Goal: Transaction & Acquisition: Purchase product/service

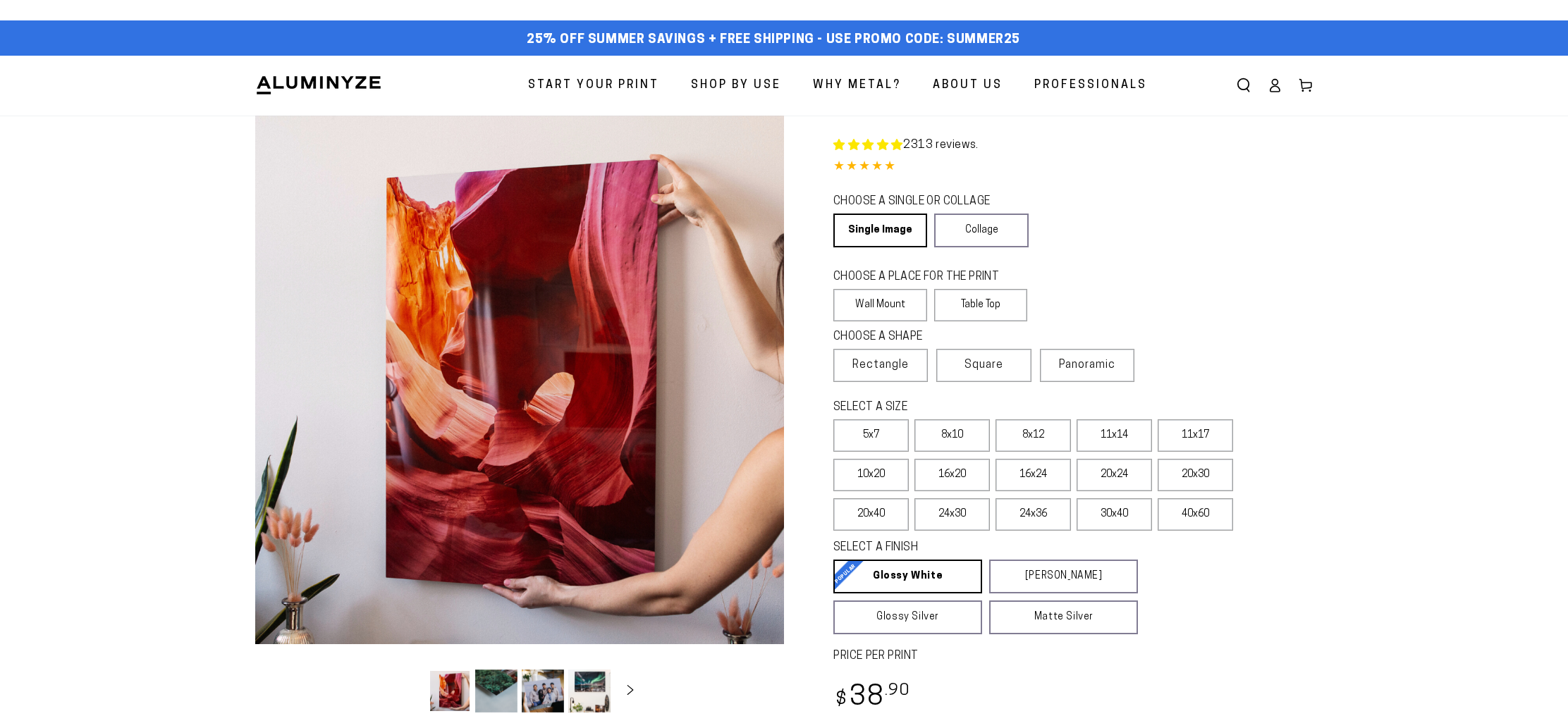
select select "**********"
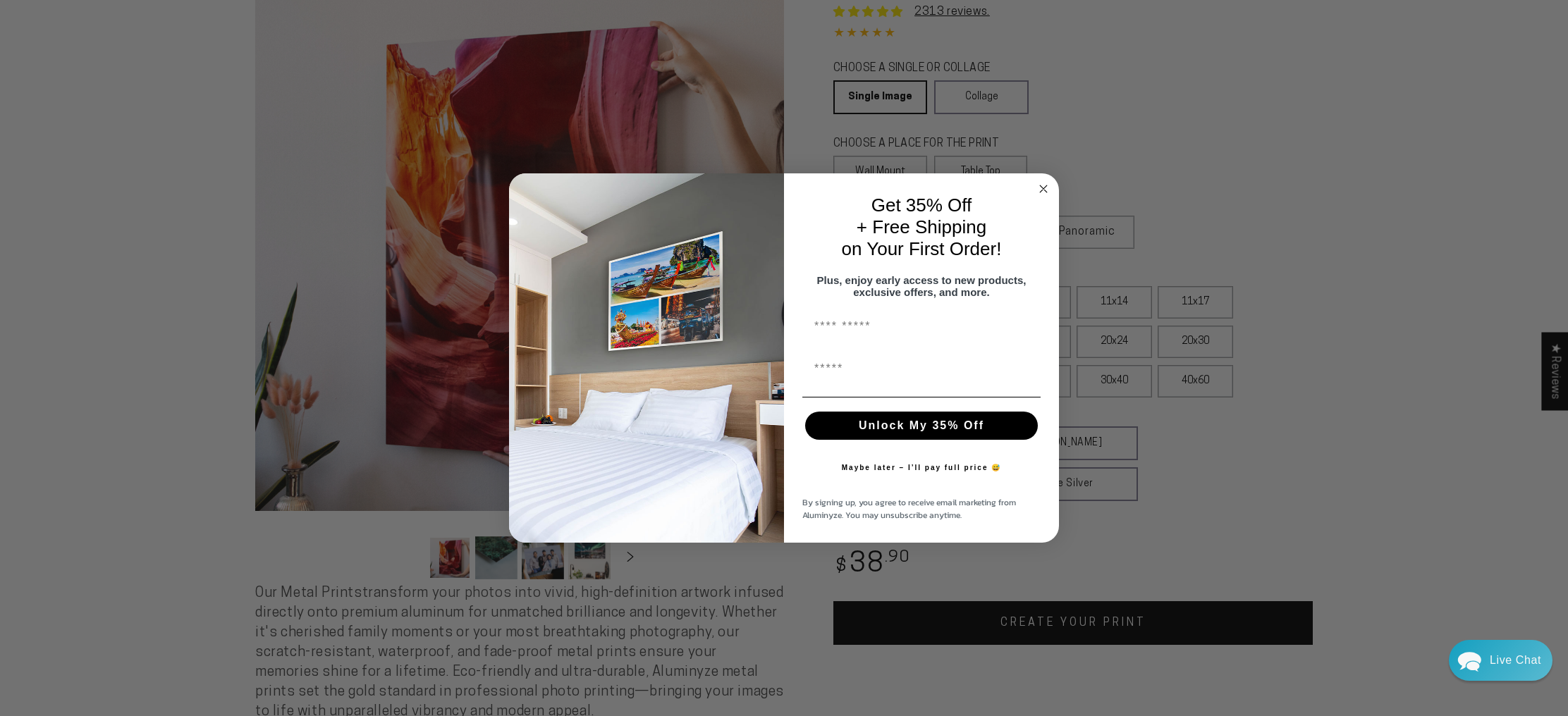
scroll to position [114, 0]
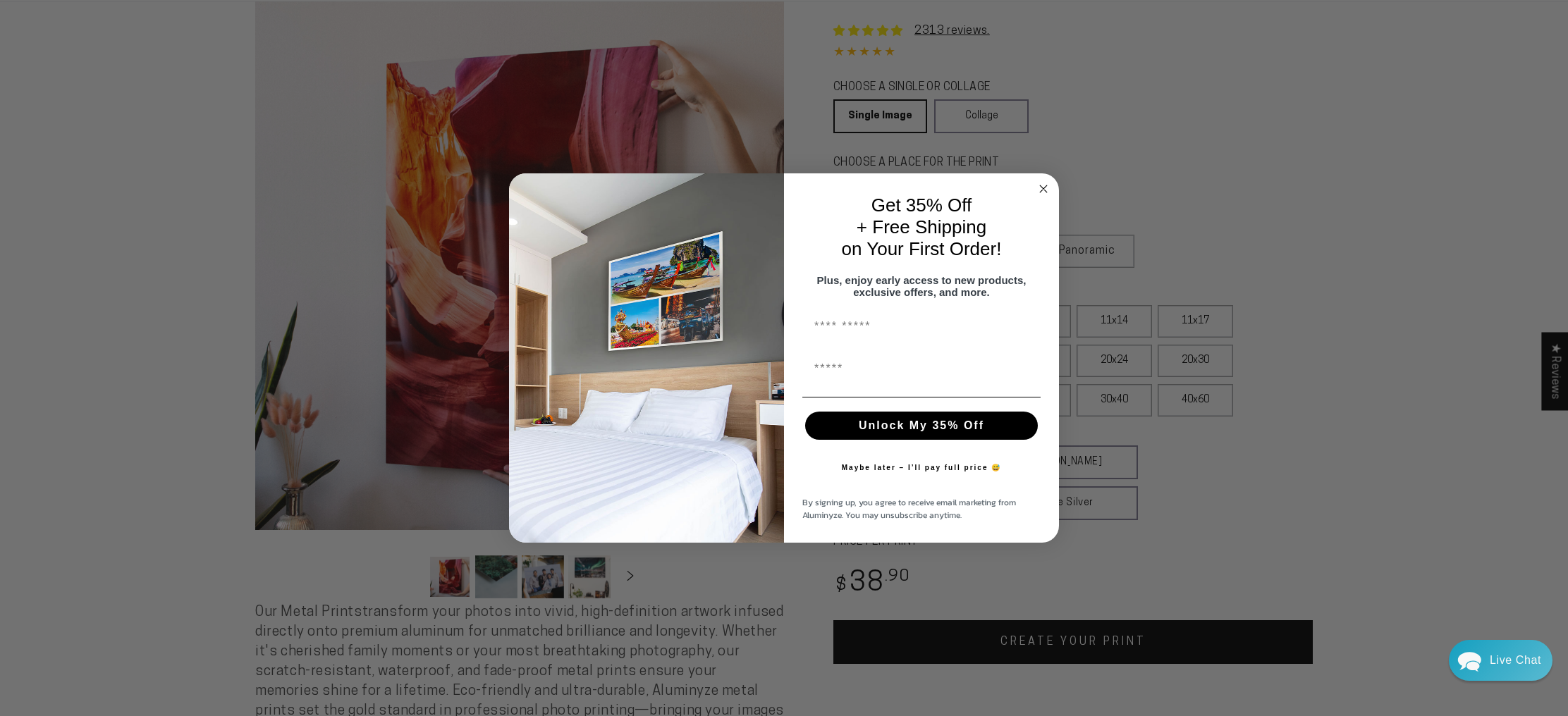
click at [1045, 182] on circle "Close dialog" at bounding box center [1043, 189] width 16 height 16
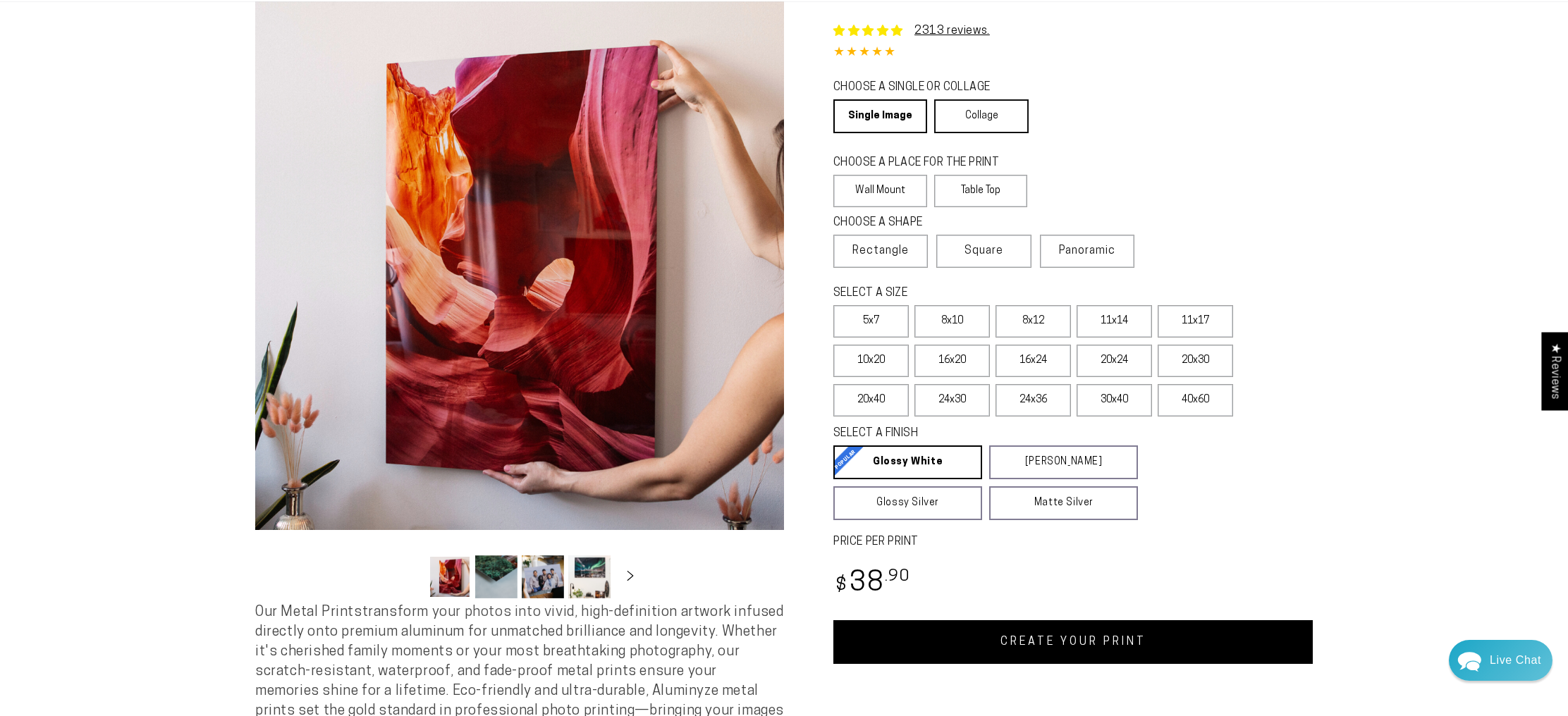
click at [1004, 134] on link "Collage" at bounding box center [981, 115] width 94 height 34
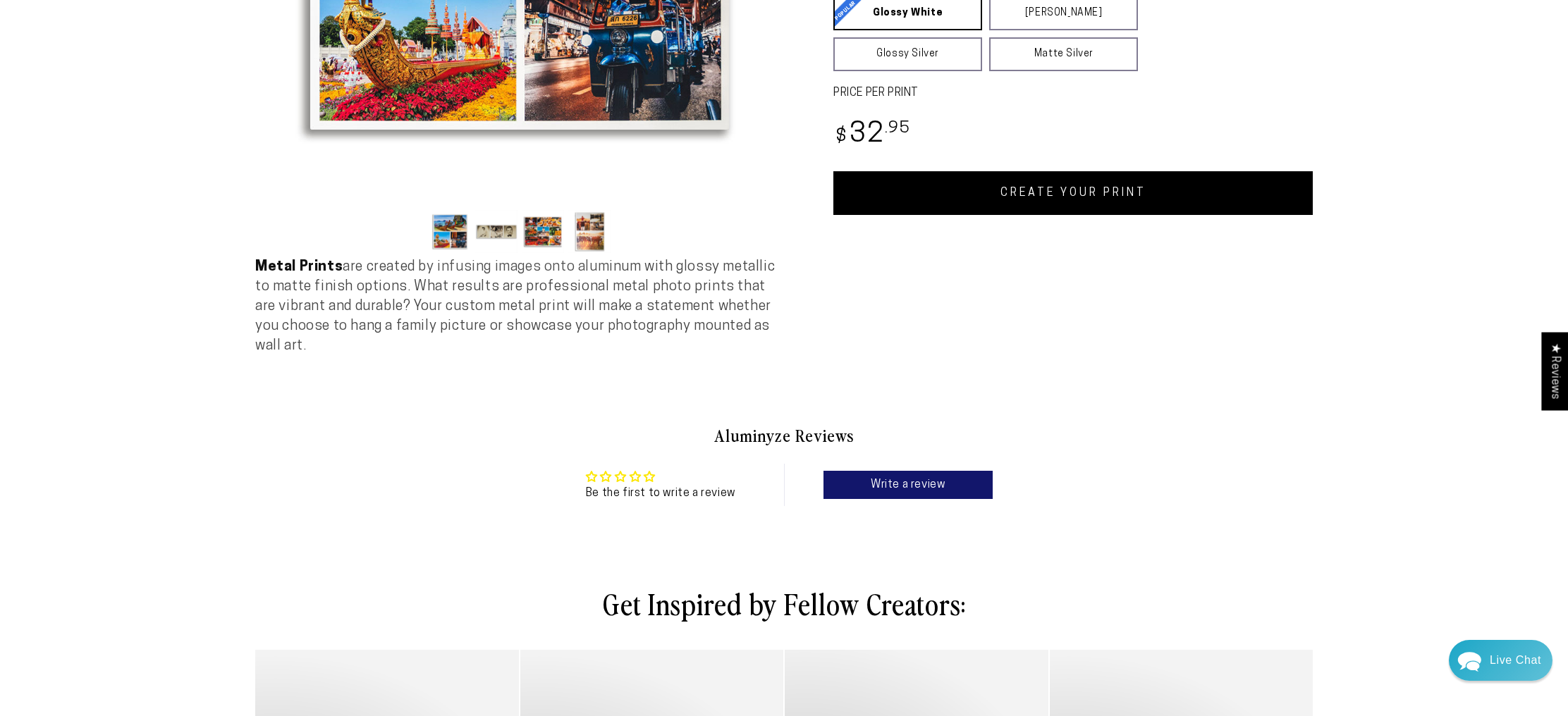
scroll to position [441, 0]
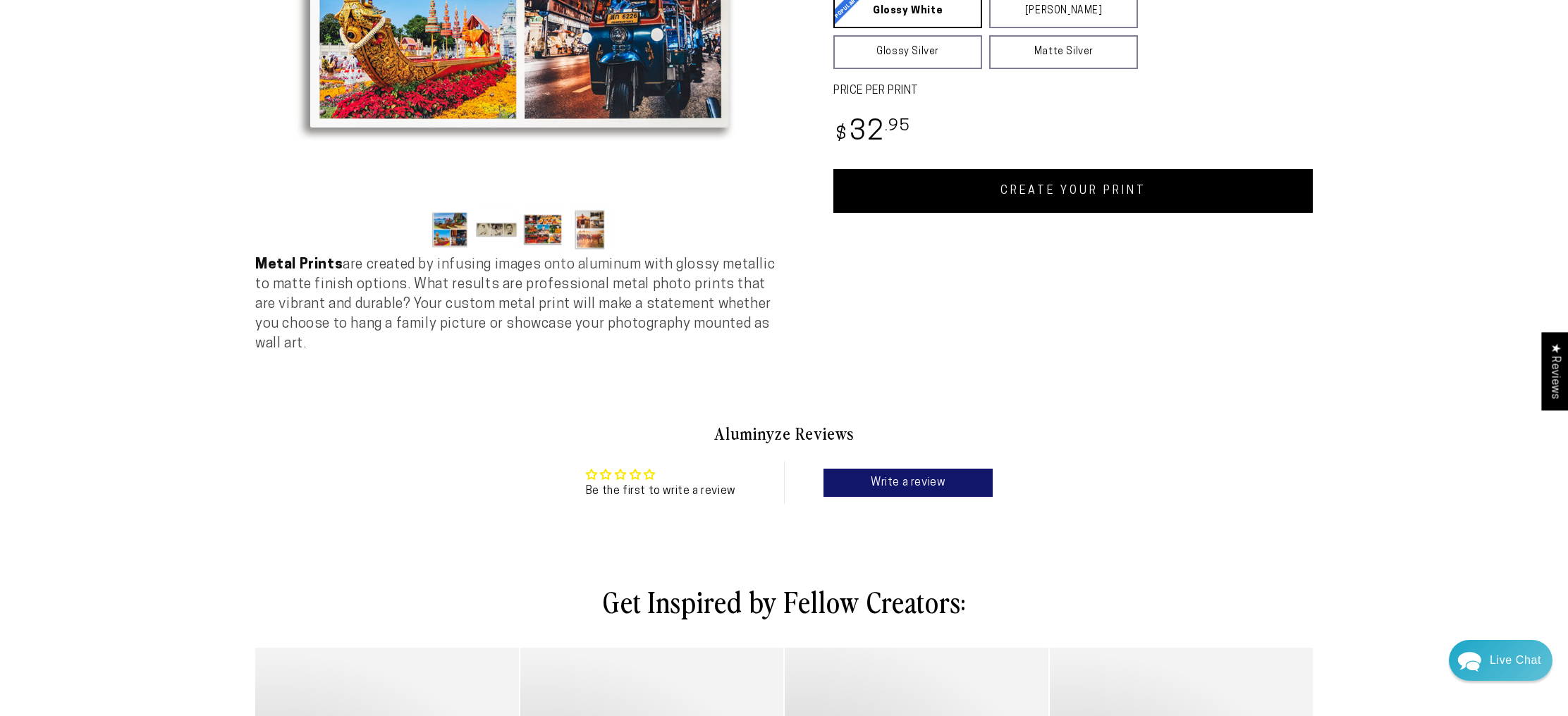
click at [428, 251] on button "Load image 1 in gallery view" at bounding box center [449, 229] width 42 height 43
click at [475, 251] on button "Load image 2 in gallery view" at bounding box center [496, 229] width 42 height 43
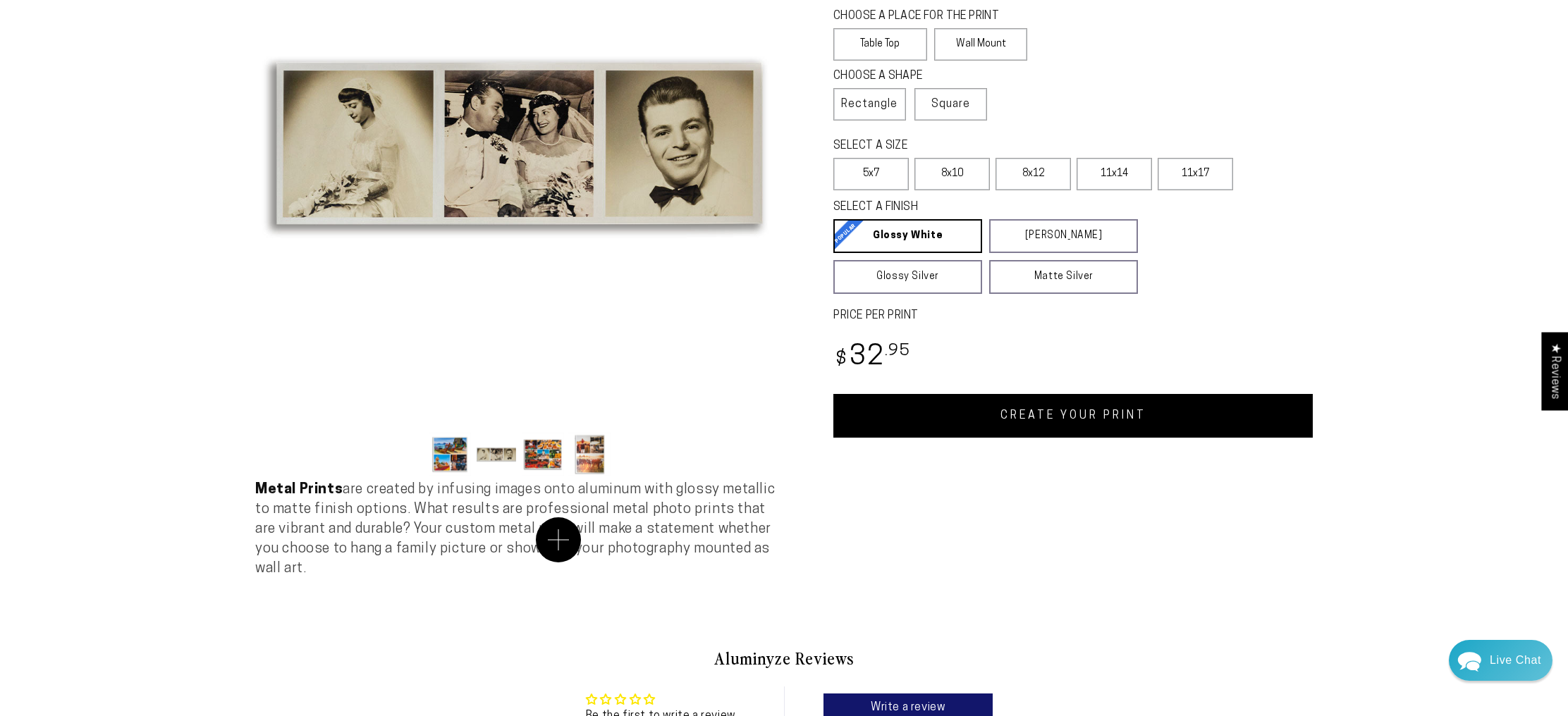
scroll to position [215, 0]
click at [522, 476] on button "Load image 3 in gallery view" at bounding box center [542, 455] width 42 height 43
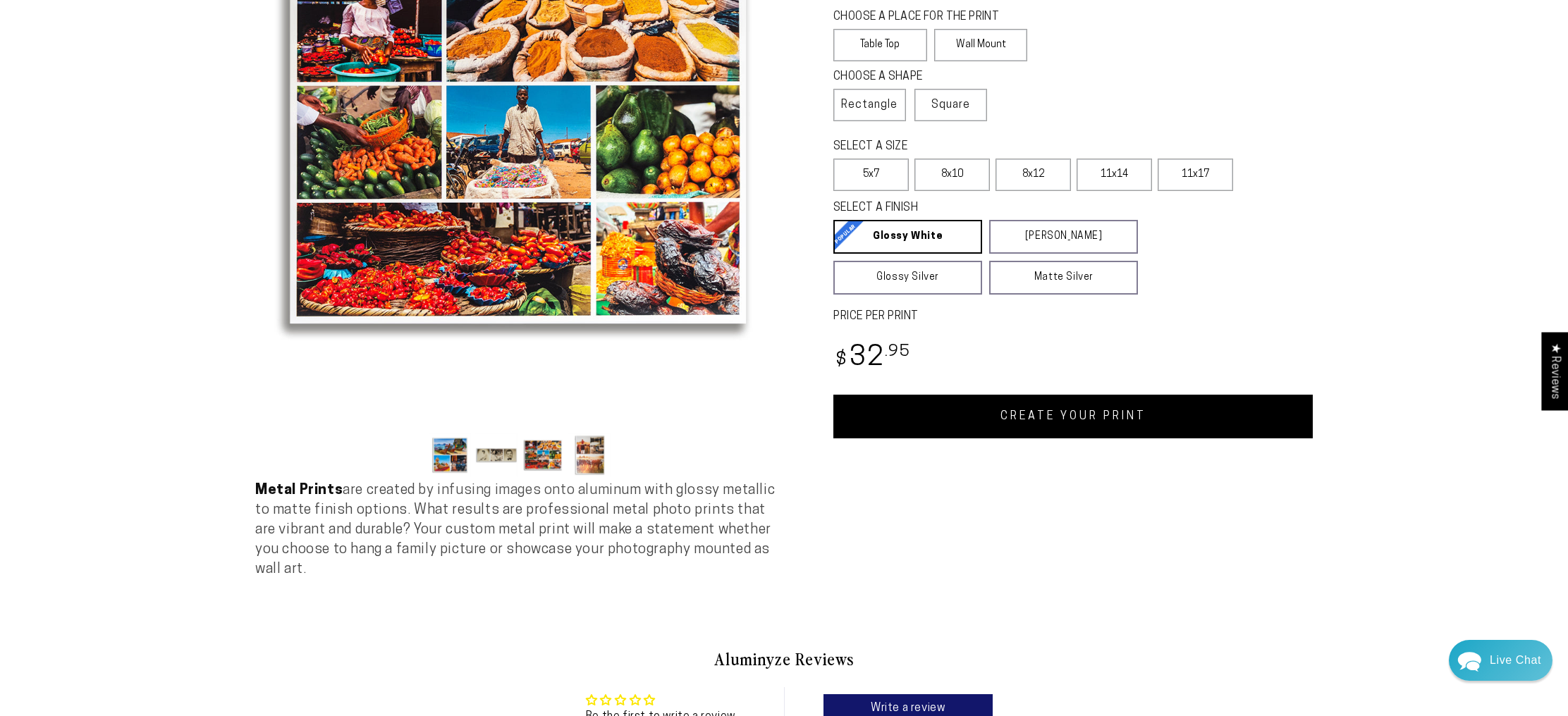
click at [568, 476] on button "Load image 4 in gallery view" at bounding box center [589, 455] width 42 height 43
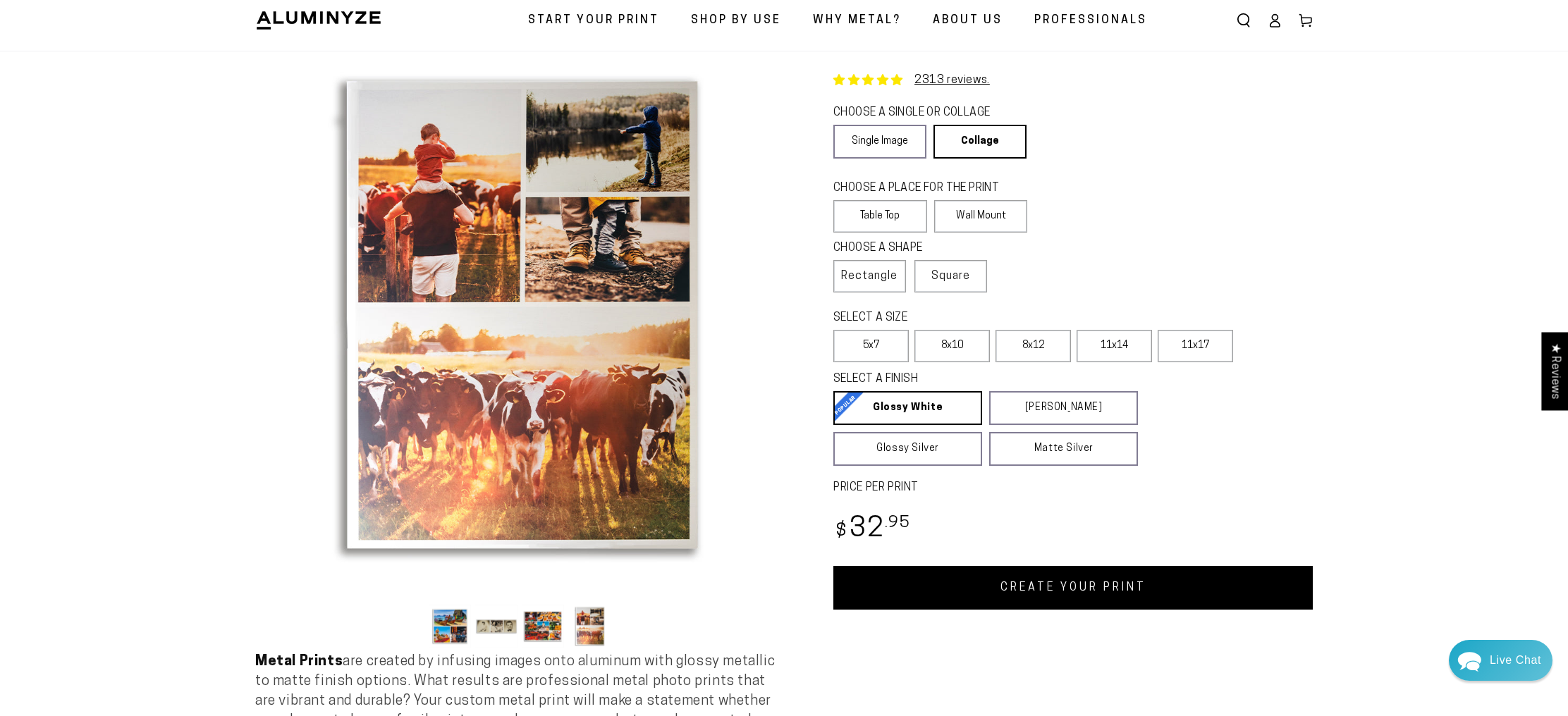
scroll to position [42, 0]
